Goal: Information Seeking & Learning: Learn about a topic

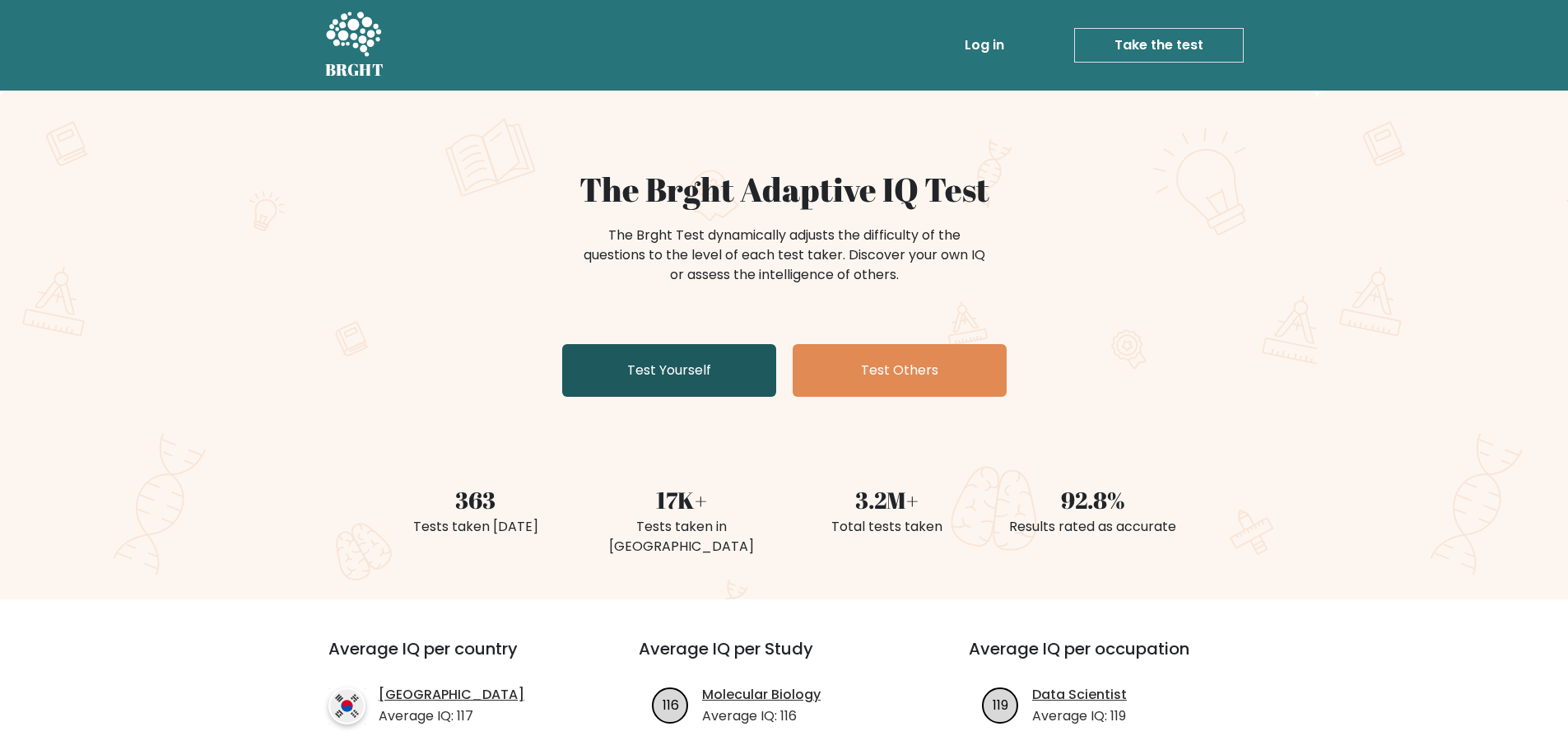
click at [720, 359] on link "Test Yourself" at bounding box center [669, 370] width 214 height 53
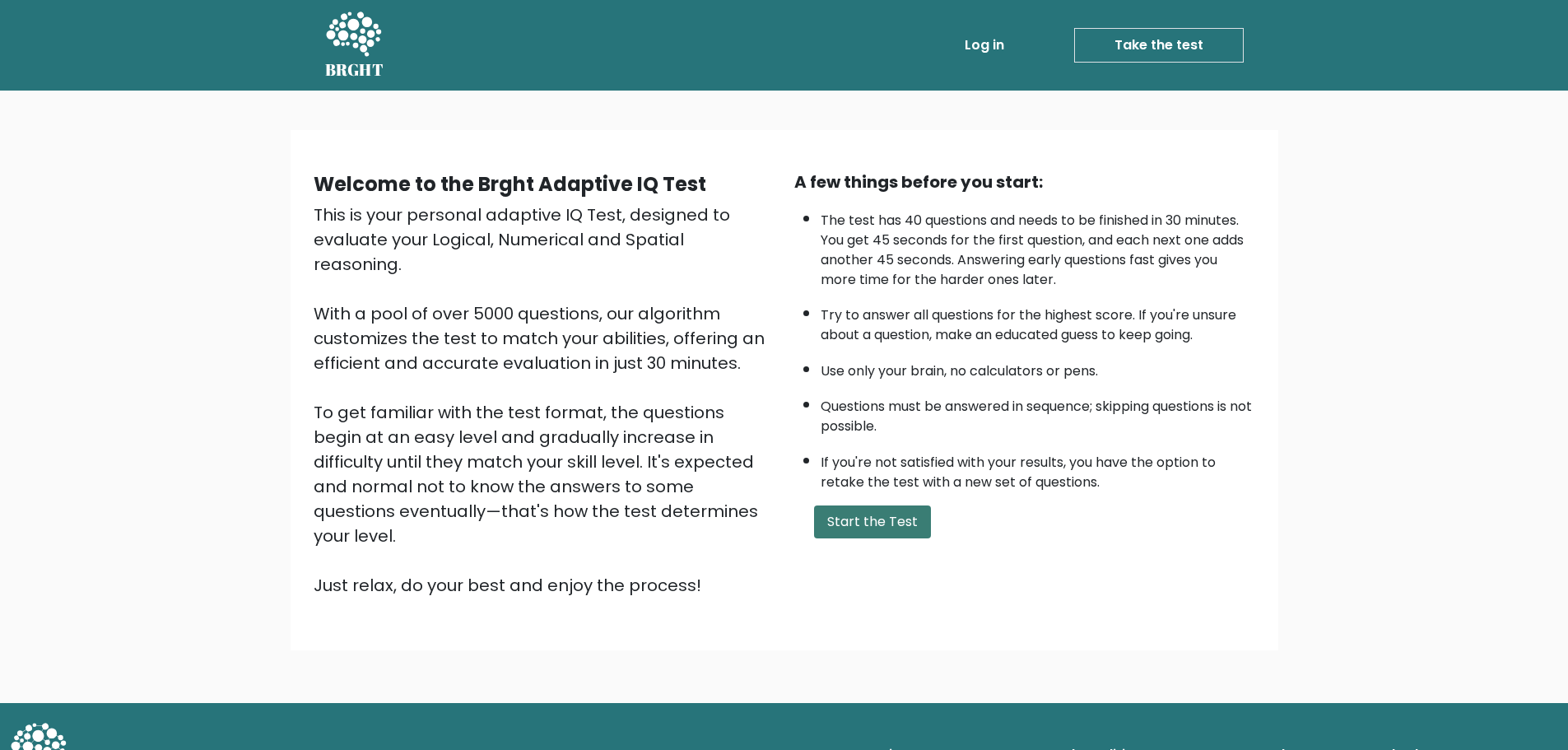
click at [906, 518] on button "Start the Test" at bounding box center [872, 521] width 117 height 33
